Goal: Transaction & Acquisition: Obtain resource

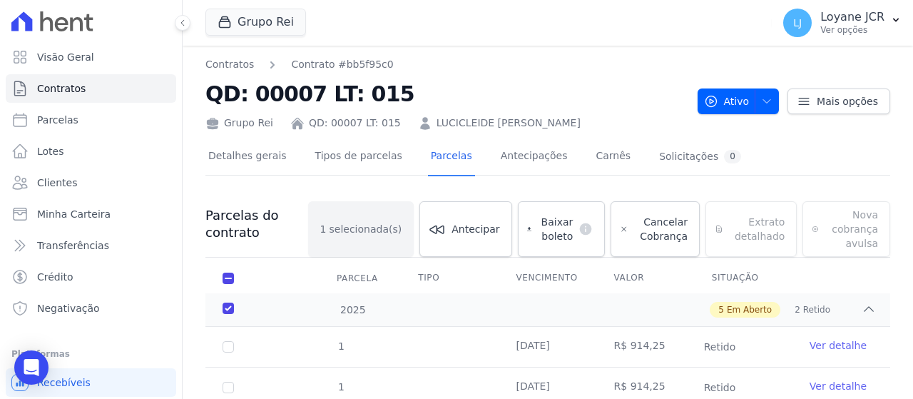
scroll to position [14, 0]
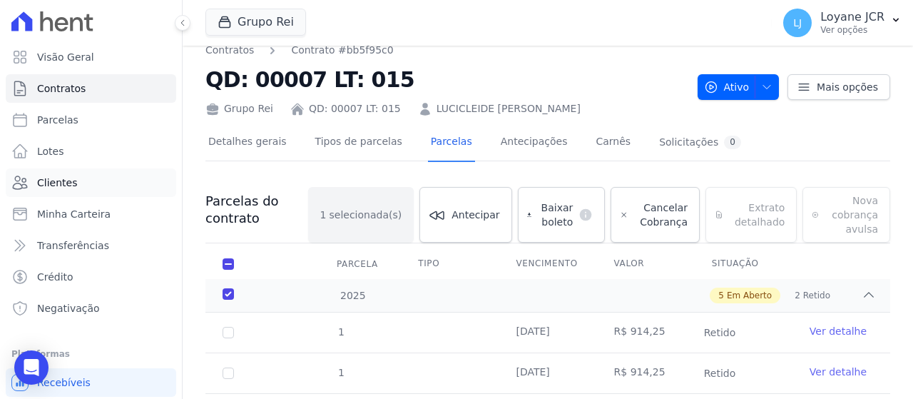
click at [112, 173] on link "Clientes" at bounding box center [91, 182] width 171 height 29
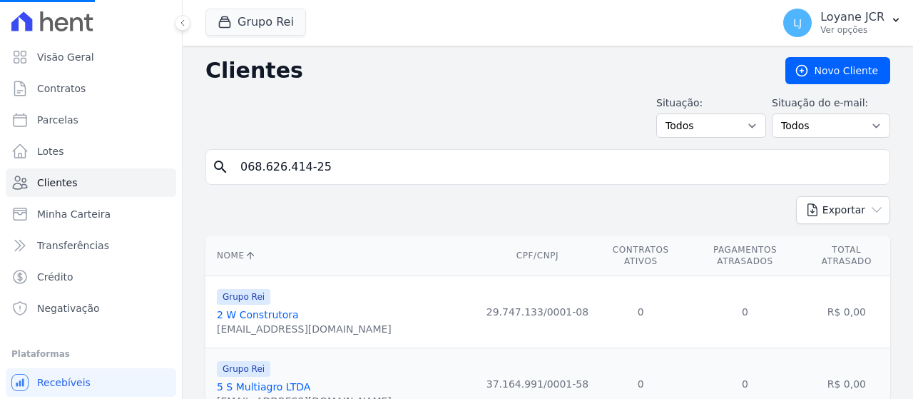
drag, startPoint x: 467, startPoint y: 173, endPoint x: 581, endPoint y: 179, distance: 113.6
click at [30, 175] on div "Visão Geral Contratos Parcelas Lotes Clientes Minha Carteira Transferências Cré…" at bounding box center [456, 199] width 913 height 399
click at [343, 172] on input "search" at bounding box center [558, 167] width 652 height 29
paste input "[PERSON_NAME]"
type input "[PERSON_NAME]"
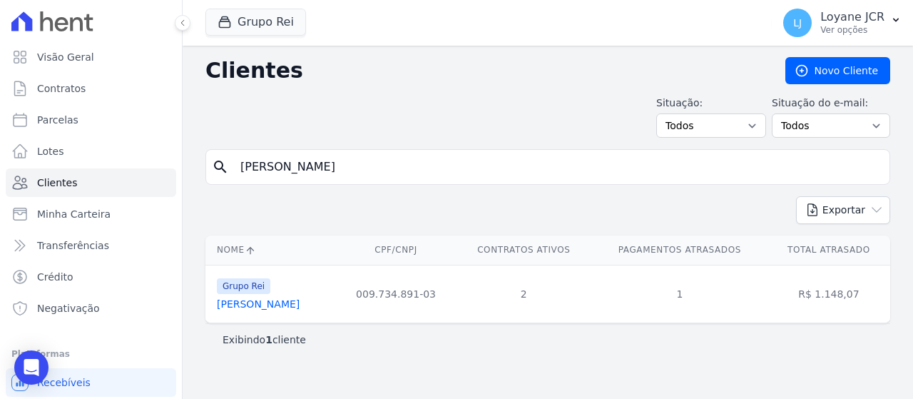
click at [300, 308] on link "Marcos Vinicius De Jesus Alves" at bounding box center [258, 303] width 83 height 11
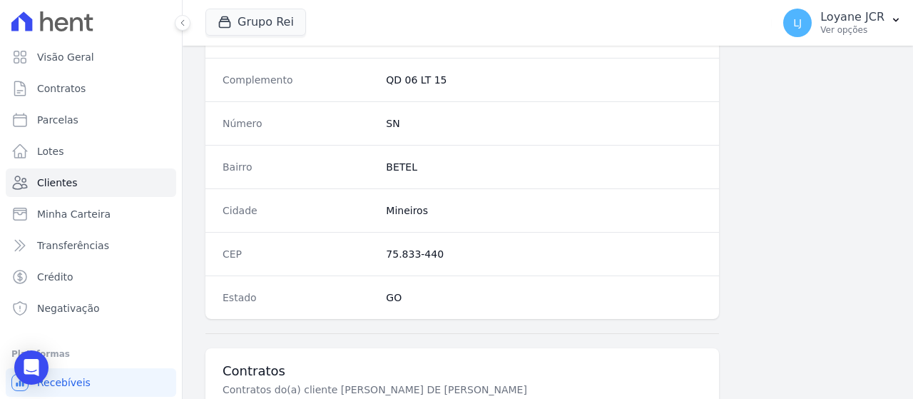
scroll to position [1138, 0]
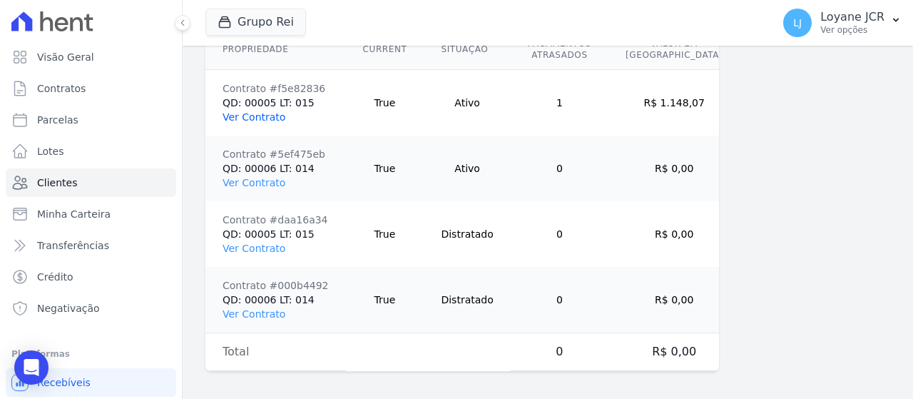
click at [268, 111] on link "Ver Contrato" at bounding box center [254, 116] width 63 height 11
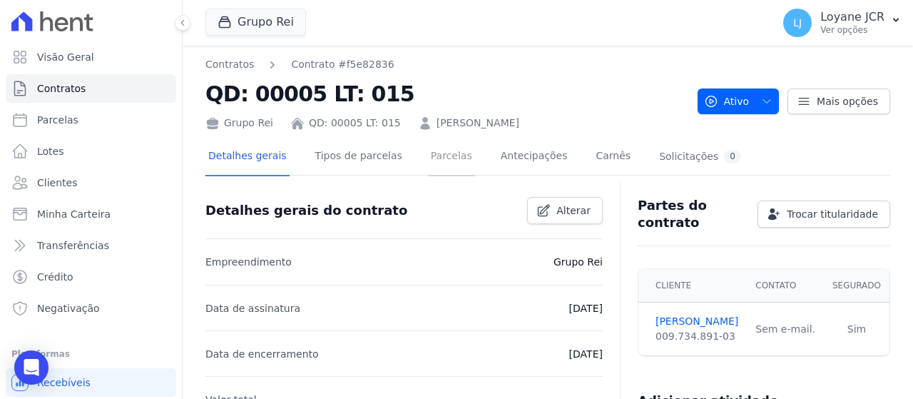
click at [445, 155] on link "Parcelas" at bounding box center [451, 157] width 47 height 38
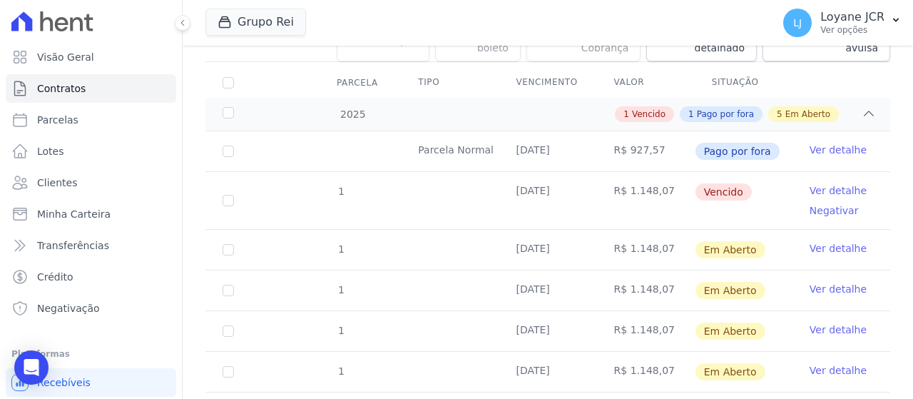
scroll to position [214, 0]
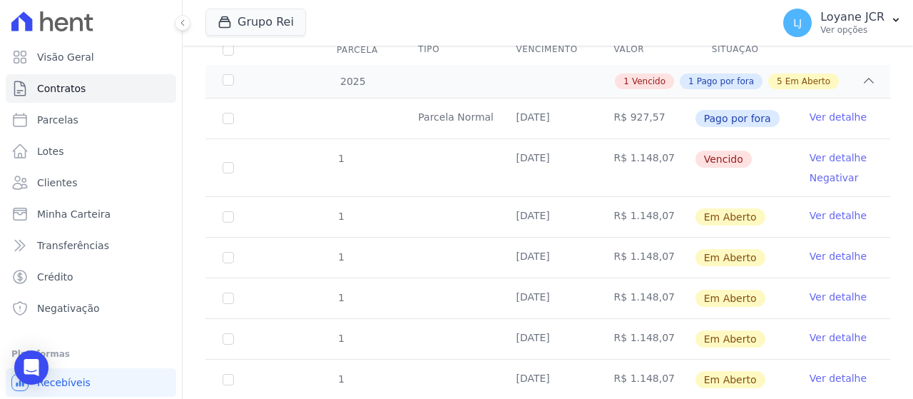
click at [817, 153] on link "Ver detalhe" at bounding box center [838, 158] width 57 height 14
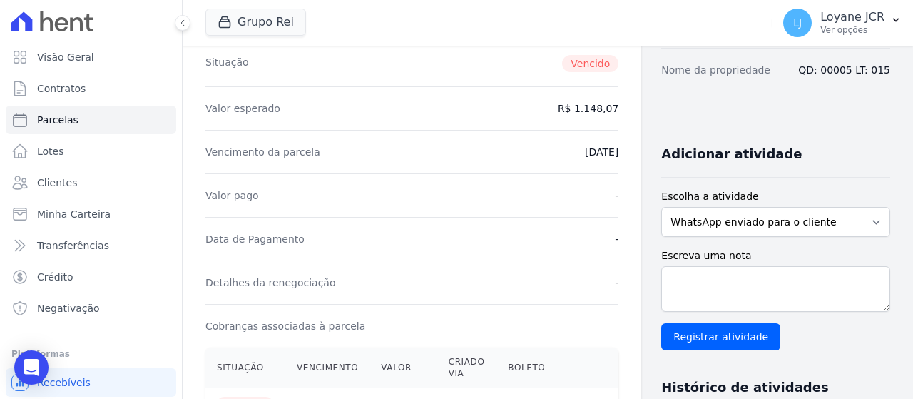
scroll to position [214, 0]
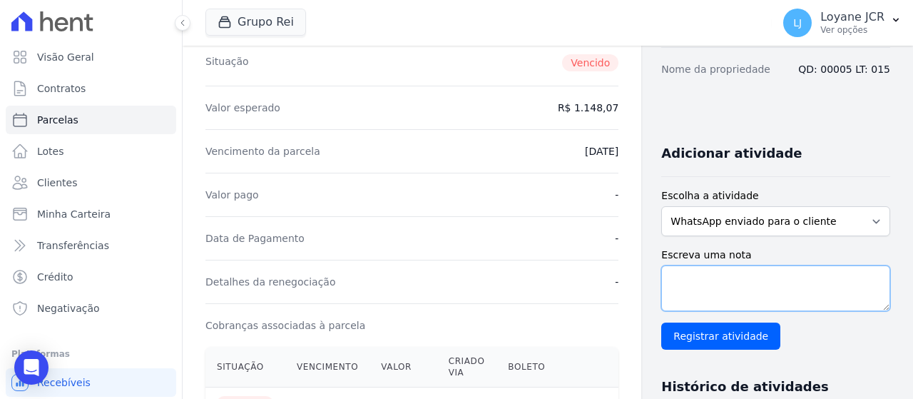
click at [708, 300] on textarea "Escreva uma nota" at bounding box center [776, 288] width 229 height 46
click at [739, 282] on textarea "Escreva uma nota" at bounding box center [776, 288] width 229 height 46
click at [718, 293] on textarea "Escreva uma nota" at bounding box center [776, 288] width 229 height 46
click at [861, 215] on select "WhatsApp enviado para o cliente Adicionar um comentário Ligação feita para o cl…" at bounding box center [776, 221] width 229 height 30
click at [662, 206] on select "WhatsApp enviado para o cliente Adicionar um comentário Ligação feita para o cl…" at bounding box center [776, 221] width 229 height 30
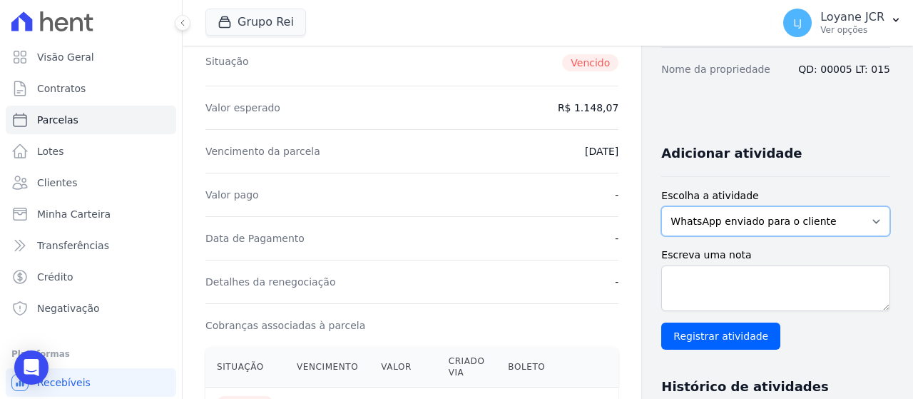
click at [873, 218] on select "WhatsApp enviado para o cliente Adicionar um comentário Ligação feita para o cl…" at bounding box center [776, 221] width 229 height 30
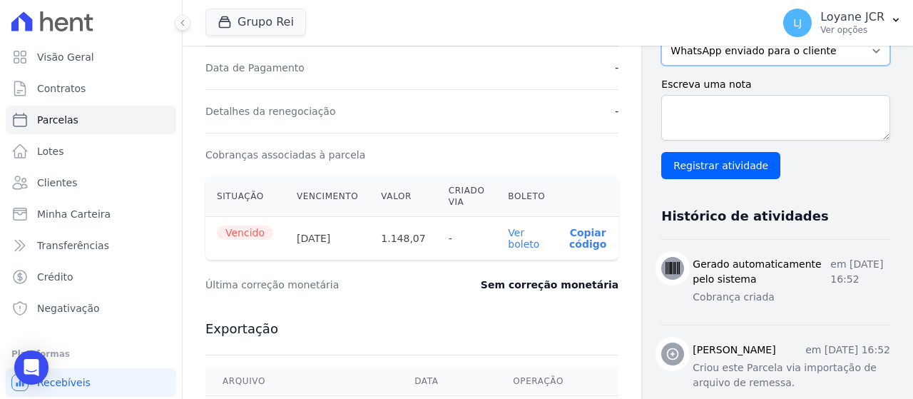
scroll to position [383, 0]
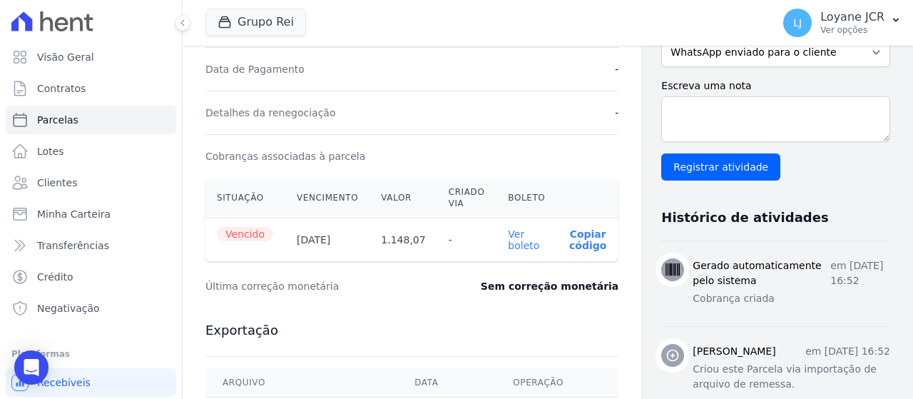
click at [510, 239] on link "Ver boleto" at bounding box center [523, 239] width 31 height 23
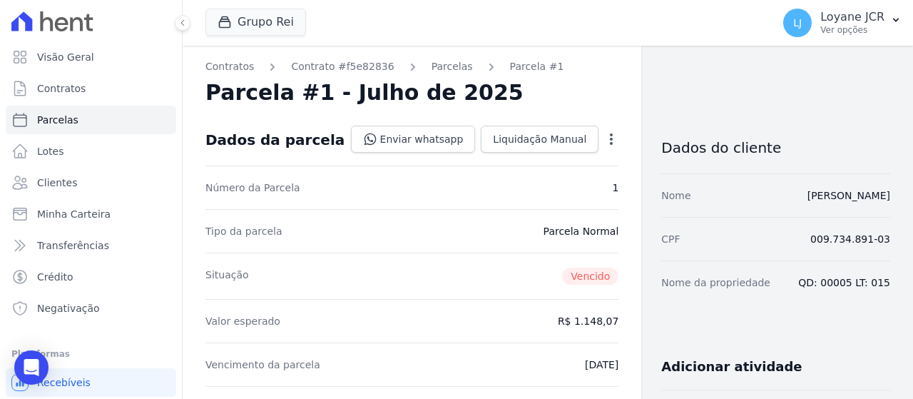
scroll to position [0, 0]
click at [432, 70] on link "Parcelas" at bounding box center [452, 67] width 41 height 15
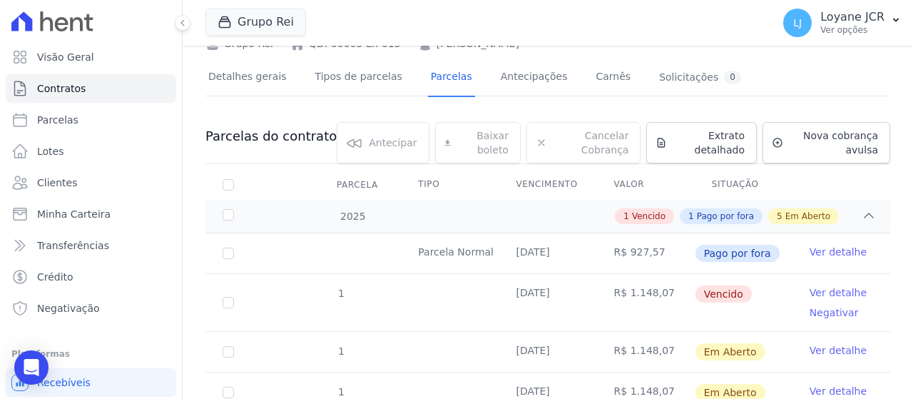
scroll to position [143, 0]
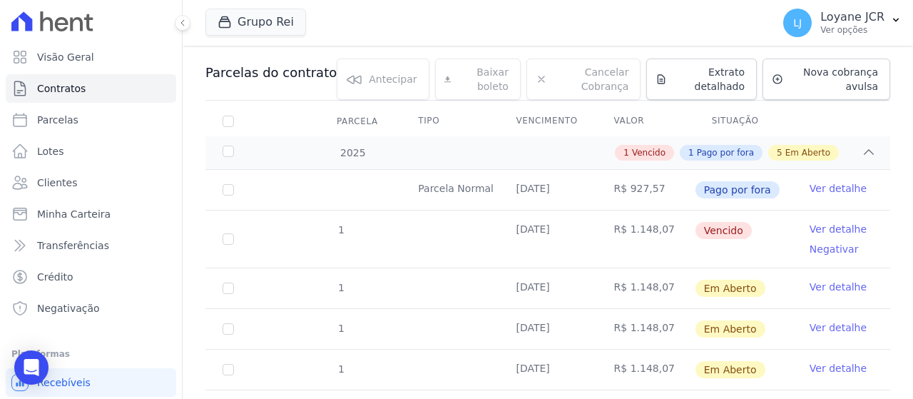
click at [828, 227] on link "Ver detalhe" at bounding box center [838, 229] width 57 height 14
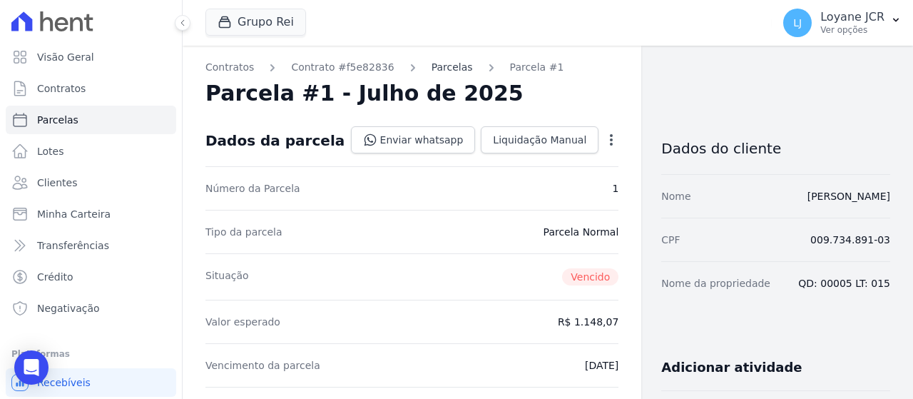
click at [432, 71] on link "Parcelas" at bounding box center [452, 67] width 41 height 15
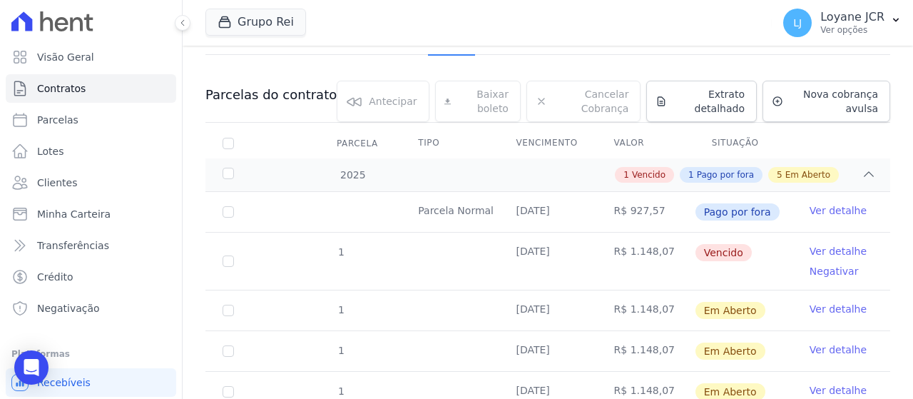
scroll to position [143, 0]
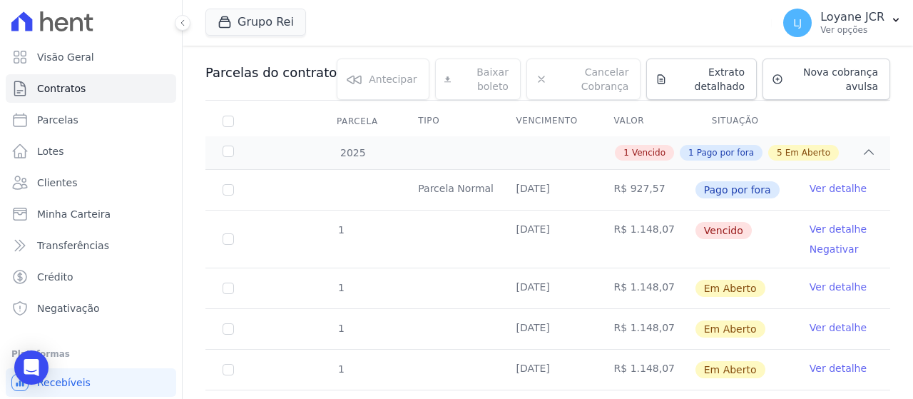
click at [839, 248] on link "Negativar" at bounding box center [834, 248] width 49 height 11
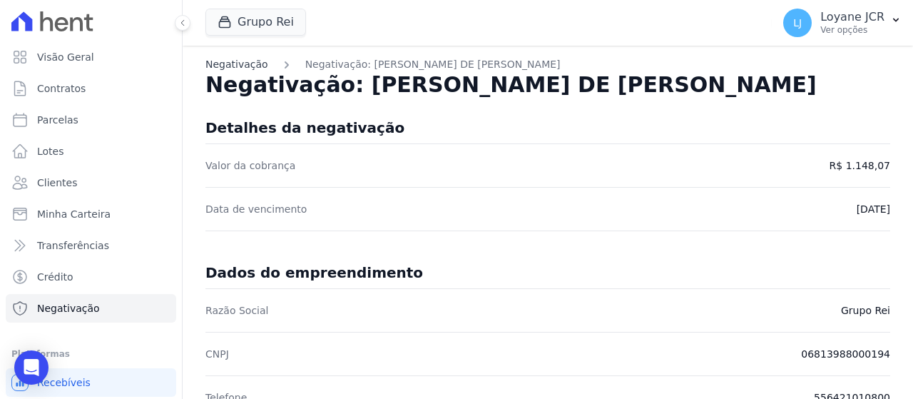
click at [228, 58] on link "Negativação" at bounding box center [237, 64] width 63 height 15
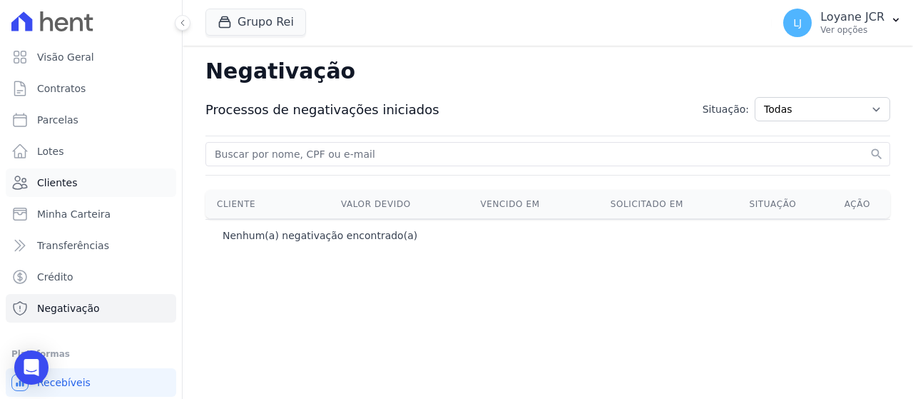
click at [108, 191] on link "Clientes" at bounding box center [91, 182] width 171 height 29
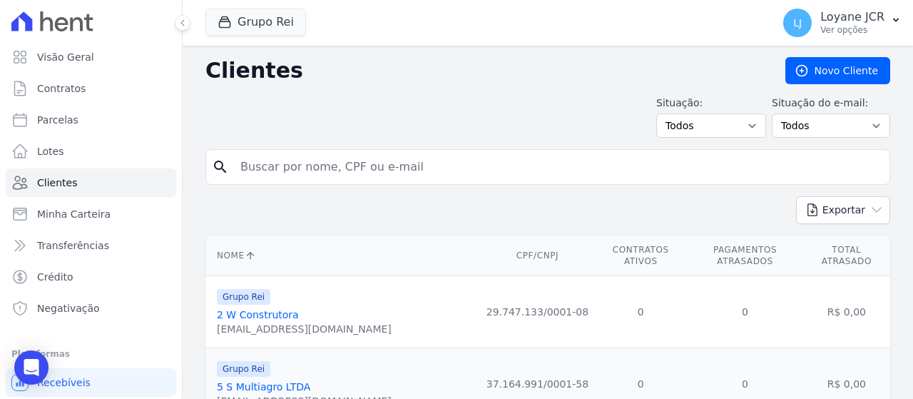
click at [442, 156] on input "search" at bounding box center [558, 167] width 652 height 29
paste input "[PERSON_NAME]"
type input "[PERSON_NAME]"
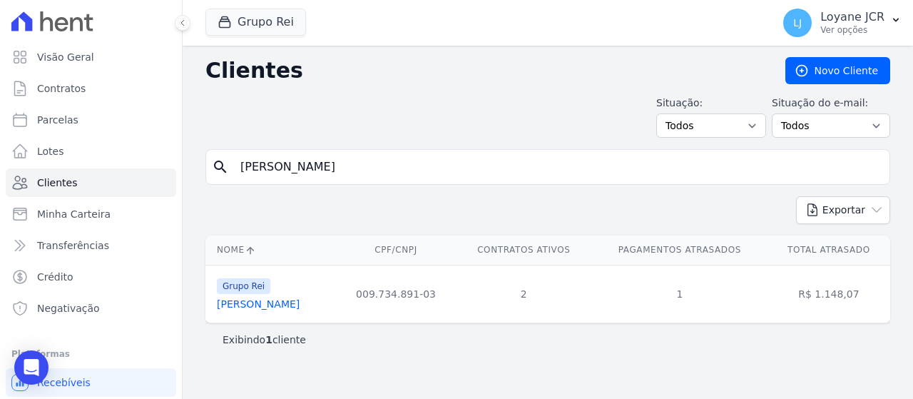
click at [279, 306] on link "Marcos Vinicius De Jesus Alves" at bounding box center [258, 303] width 83 height 11
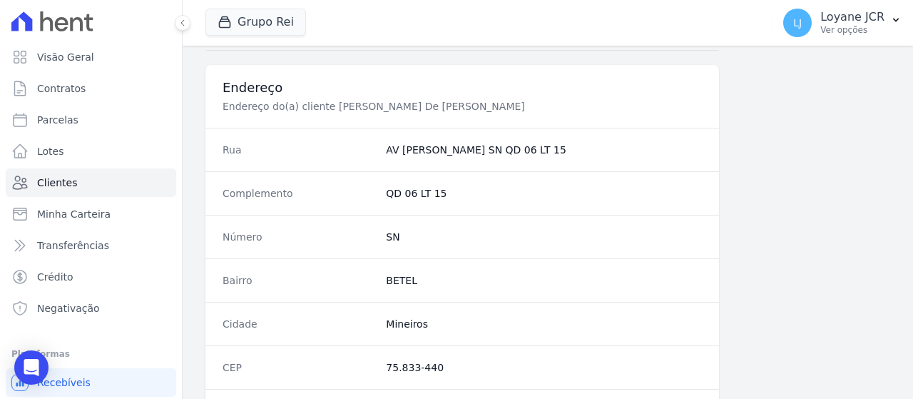
scroll to position [1138, 0]
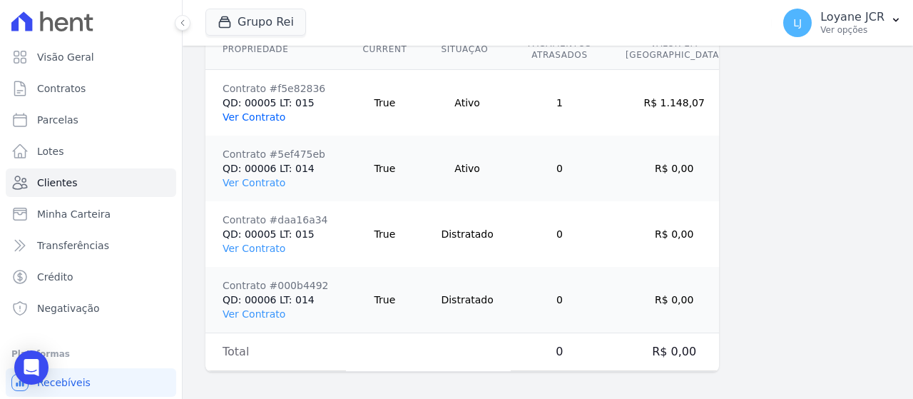
click at [255, 111] on link "Ver Contrato" at bounding box center [254, 116] width 63 height 11
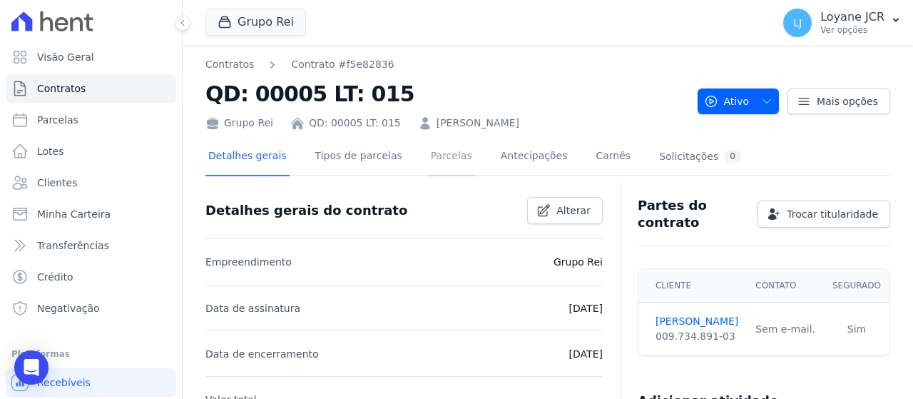
click at [445, 153] on link "Parcelas" at bounding box center [451, 157] width 47 height 38
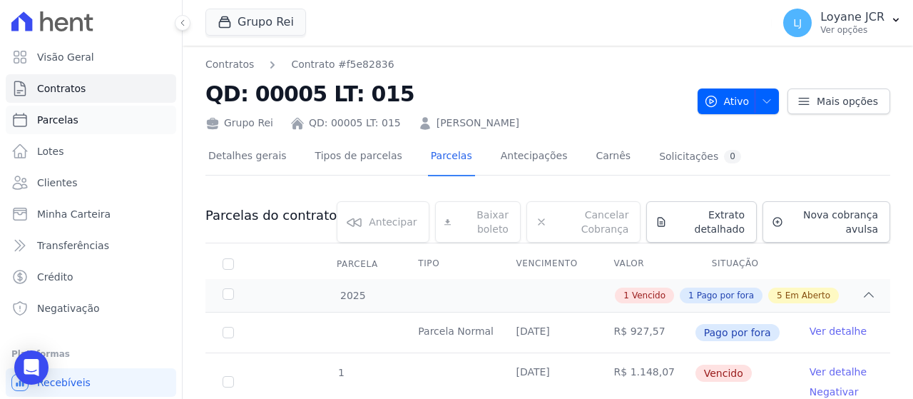
click at [110, 129] on link "Parcelas" at bounding box center [91, 120] width 171 height 29
select select
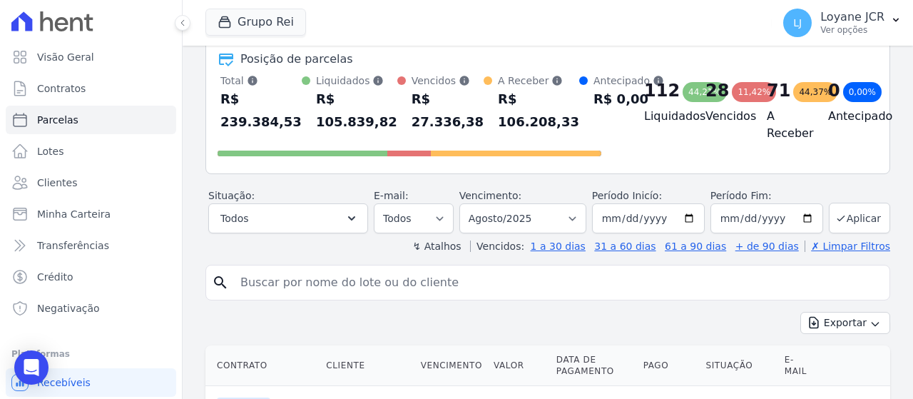
scroll to position [143, 0]
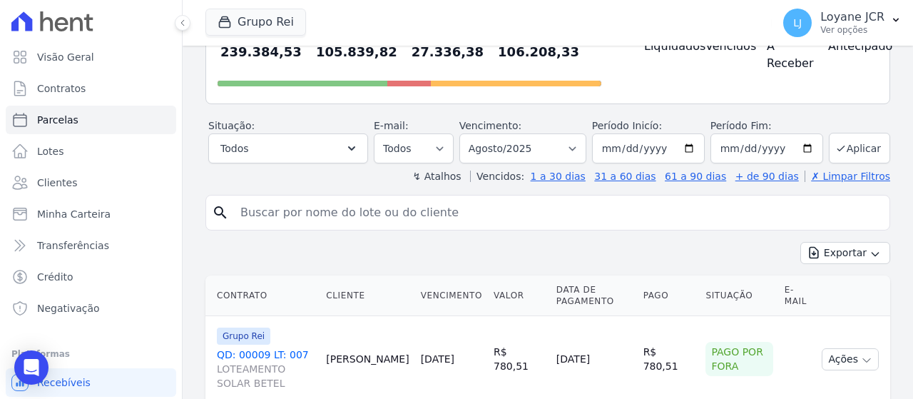
click at [431, 206] on input "search" at bounding box center [558, 212] width 652 height 29
paste input "[PERSON_NAME]"
type input "[PERSON_NAME]"
select select
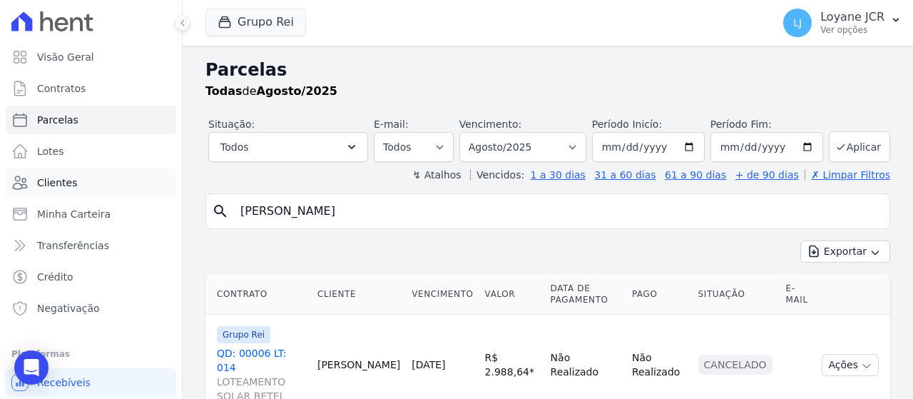
click at [110, 172] on link "Clientes" at bounding box center [91, 182] width 171 height 29
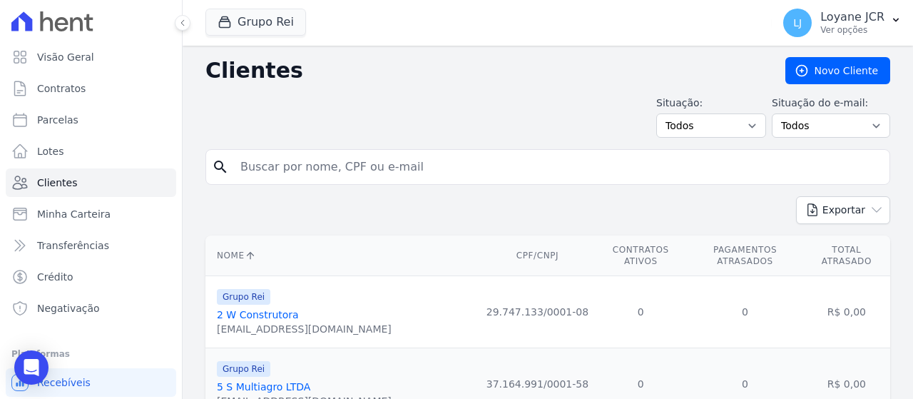
click at [463, 161] on input "search" at bounding box center [558, 167] width 652 height 29
paste input "[PERSON_NAME]"
type input "[PERSON_NAME]"
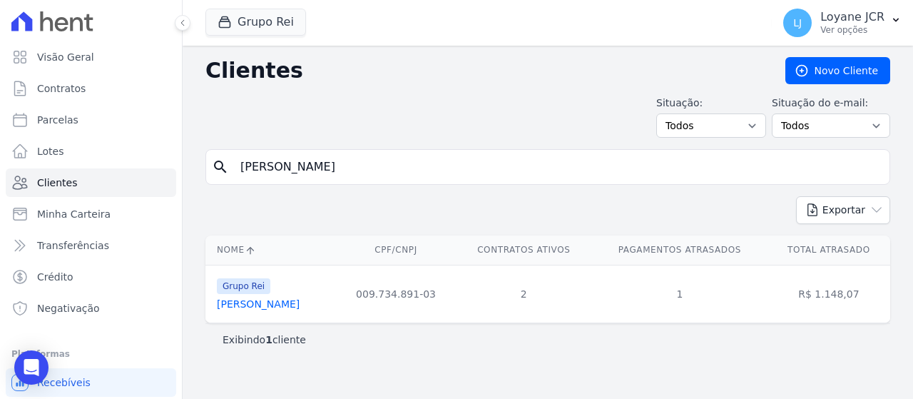
click at [300, 303] on link "Marcos Vinicius De Jesus Alves" at bounding box center [258, 303] width 83 height 11
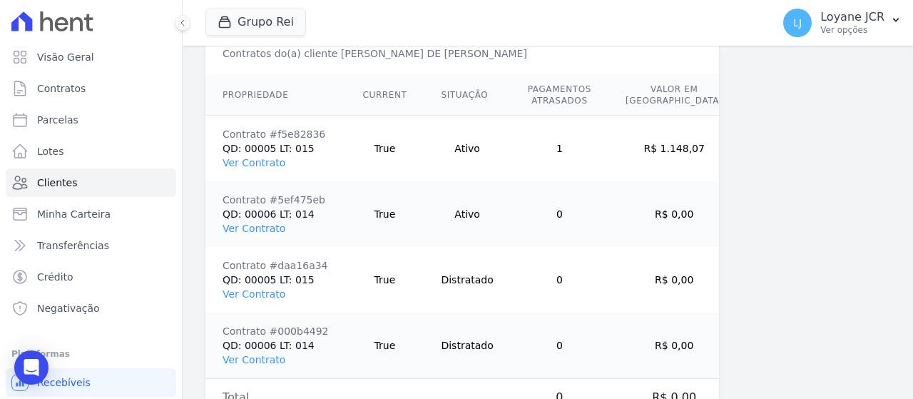
scroll to position [1138, 0]
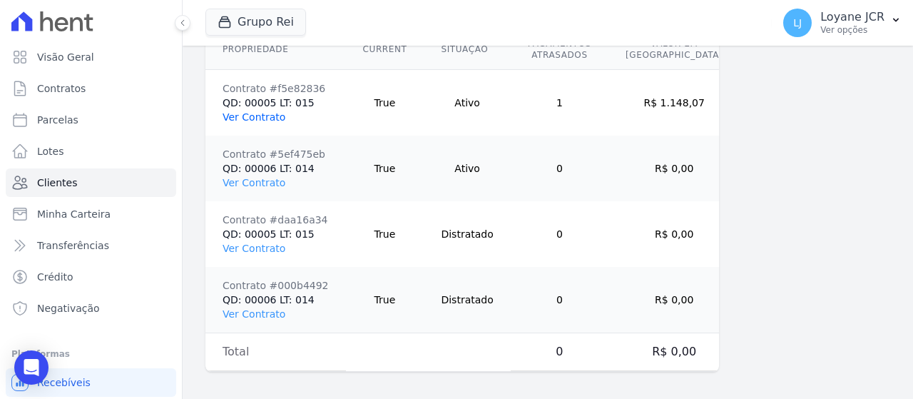
click at [272, 117] on link "Ver Contrato" at bounding box center [254, 116] width 63 height 11
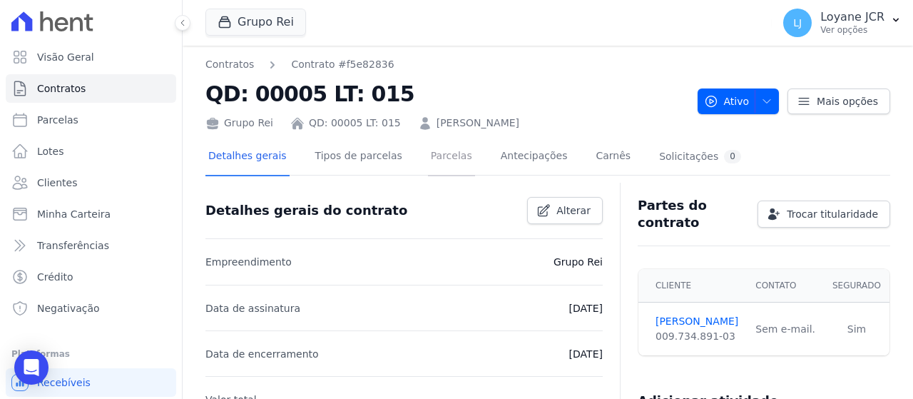
click at [428, 161] on link "Parcelas" at bounding box center [451, 157] width 47 height 38
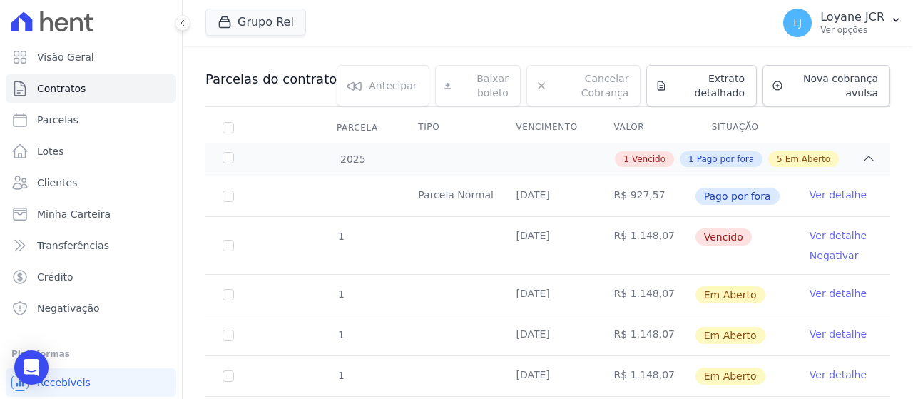
scroll to position [143, 0]
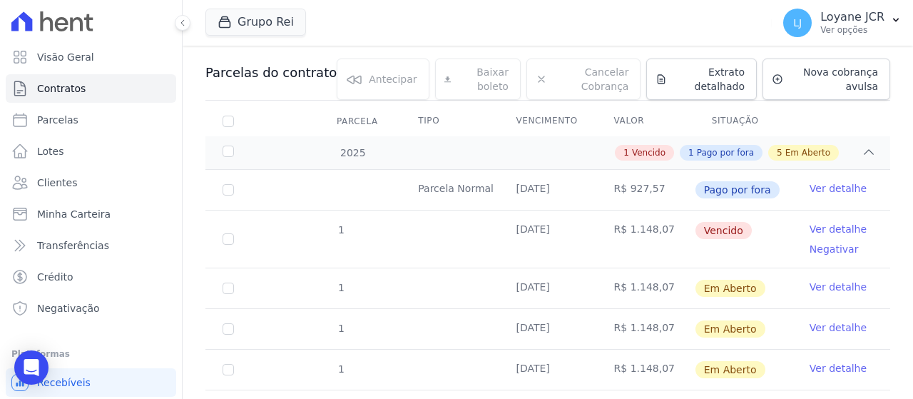
click at [227, 293] on td "1" at bounding box center [229, 288] width 46 height 40
click at [228, 289] on input "checkbox" at bounding box center [228, 288] width 11 height 11
checkbox input "true"
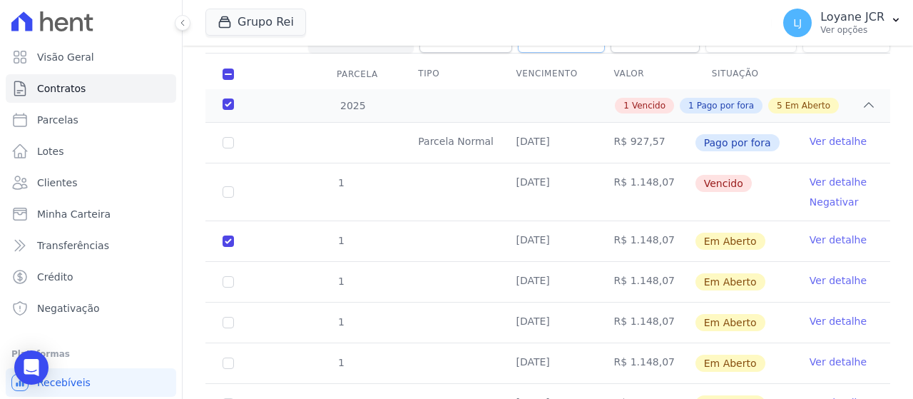
scroll to position [0, 0]
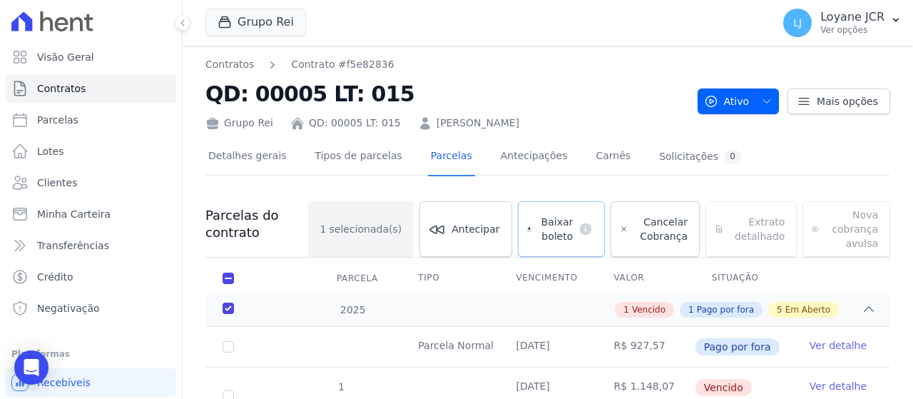
click at [564, 217] on span "Baixar boleto" at bounding box center [555, 229] width 36 height 29
